Goal: Task Accomplishment & Management: Manage account settings

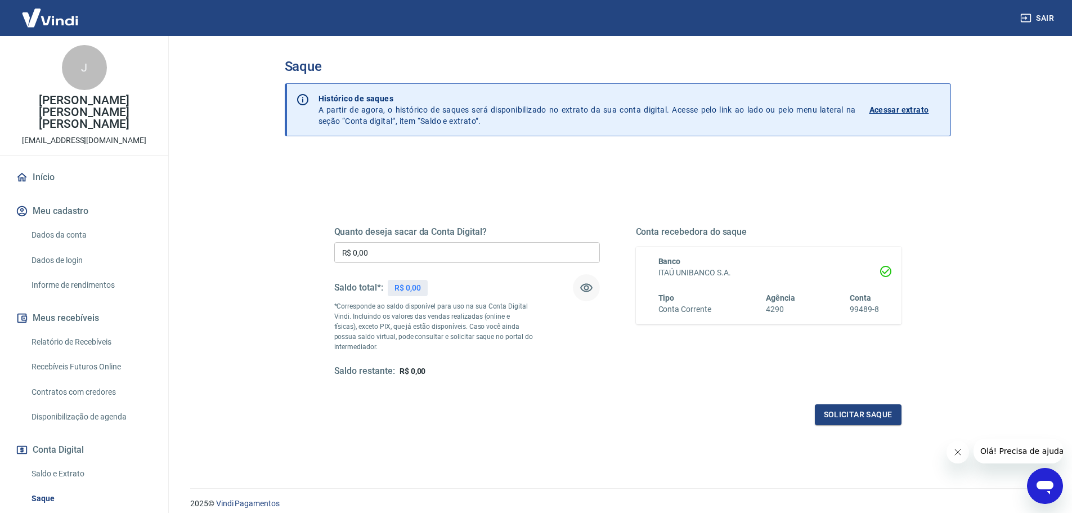
click at [589, 288] on icon "button" at bounding box center [587, 288] width 14 height 14
